Goal: Check status: Verify the current state of an ongoing process or item

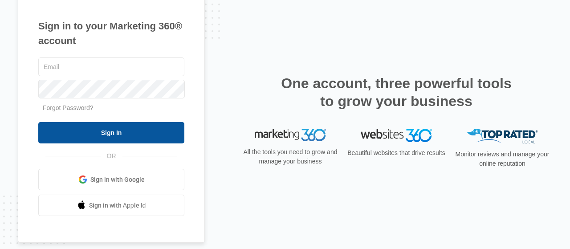
type input "[PERSON_NAME][EMAIL_ADDRESS][DOMAIN_NAME]"
click at [166, 138] on input "Sign In" at bounding box center [111, 132] width 146 height 21
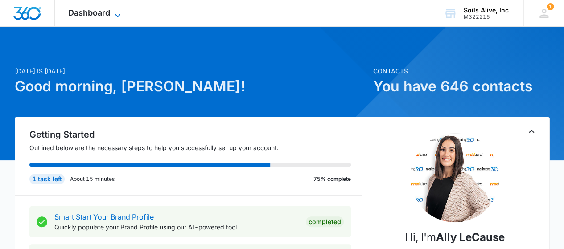
click at [116, 15] on icon at bounding box center [117, 15] width 11 height 11
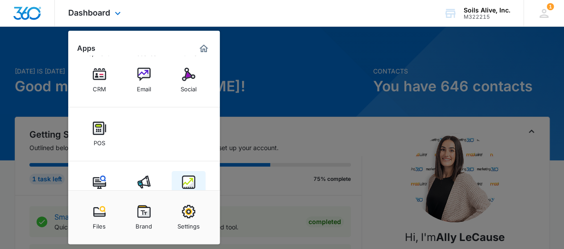
scroll to position [62, 0]
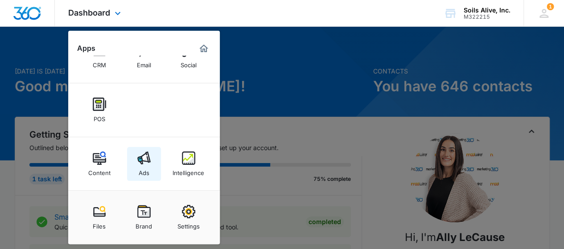
click at [140, 167] on div "Ads" at bounding box center [144, 171] width 11 height 12
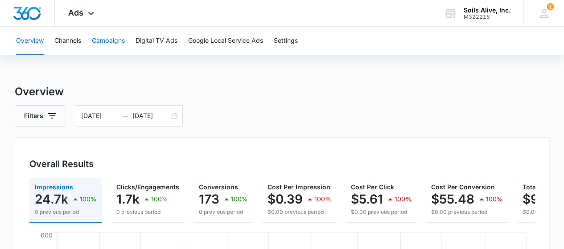
click at [111, 40] on button "Campaigns" at bounding box center [108, 41] width 33 height 29
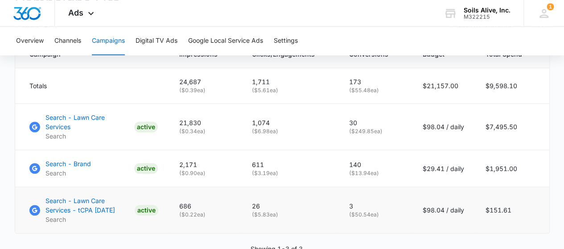
scroll to position [438, 0]
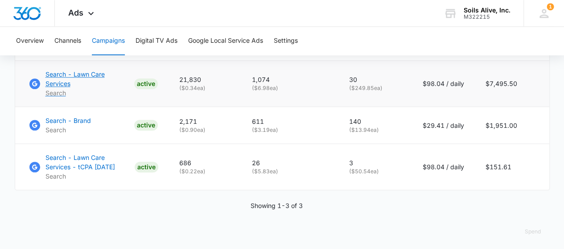
click at [117, 78] on p "Search - Lawn Care Services" at bounding box center [87, 79] width 85 height 19
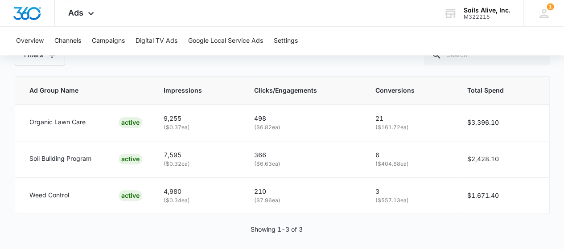
scroll to position [443, 0]
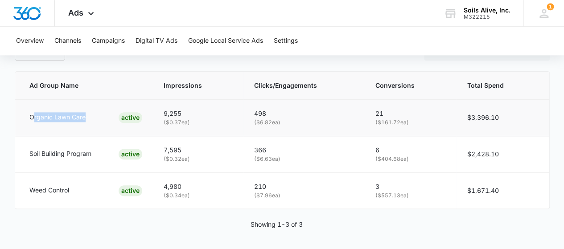
drag, startPoint x: 35, startPoint y: 117, endPoint x: 87, endPoint y: 121, distance: 52.7
click at [87, 121] on div "Organic Lawn Care ACTIVE" at bounding box center [85, 117] width 113 height 11
click at [88, 120] on div "Organic Lawn Care ACTIVE" at bounding box center [85, 117] width 113 height 11
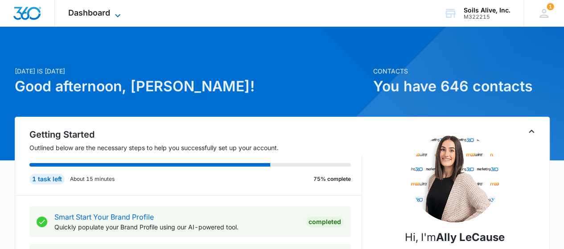
click at [114, 8] on div "Dashboard Apps Reputation Websites Forms CRM Email Social POS Content Ads Intel…" at bounding box center [96, 13] width 82 height 26
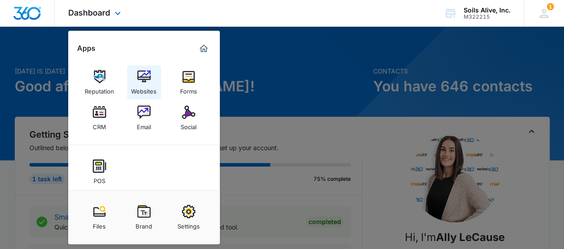
click at [141, 81] on img at bounding box center [143, 76] width 13 height 13
